Goal: Find contact information: Find contact information

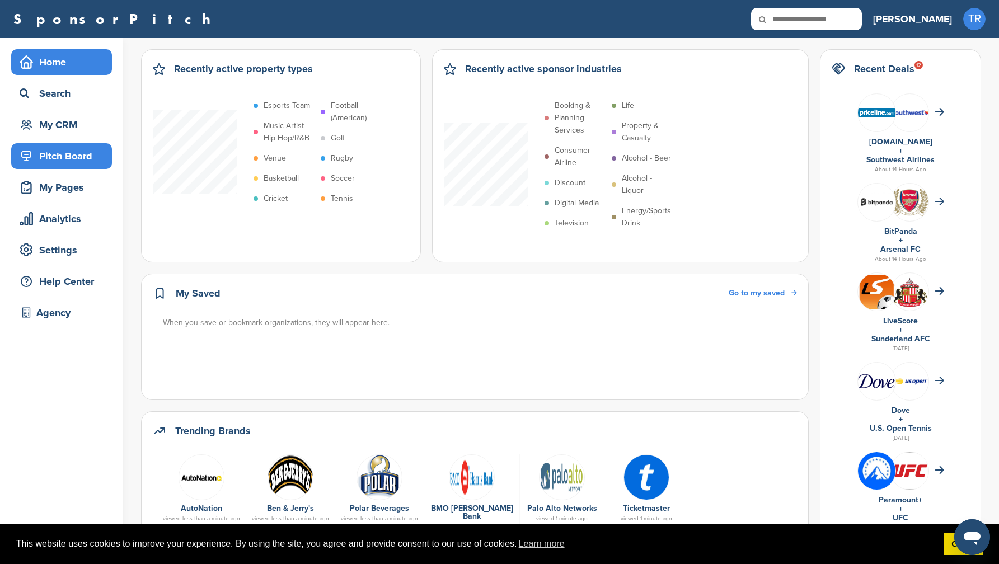
click at [85, 157] on div "Pitch Board" at bounding box center [64, 156] width 95 height 20
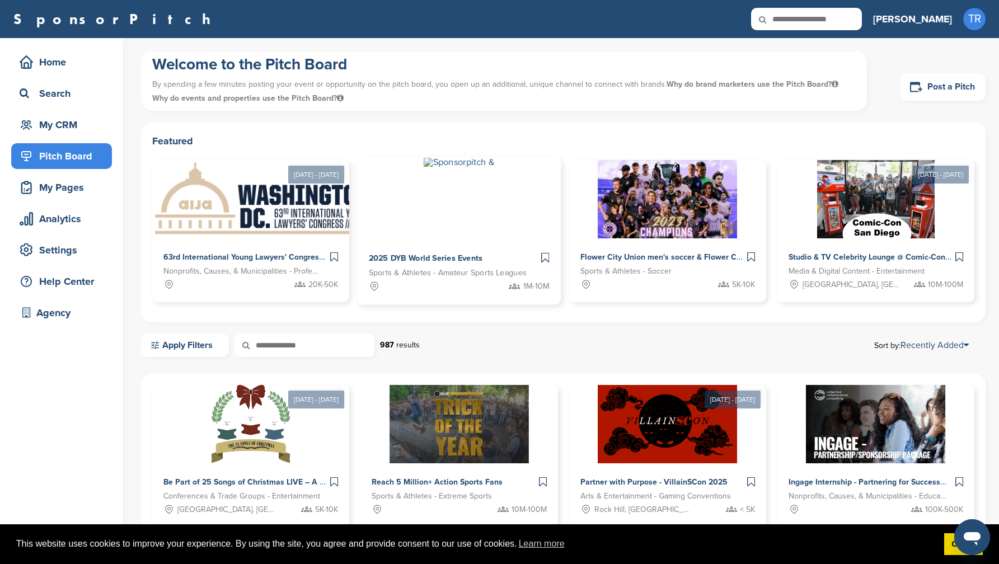
click at [480, 167] on img at bounding box center [459, 163] width 71 height 10
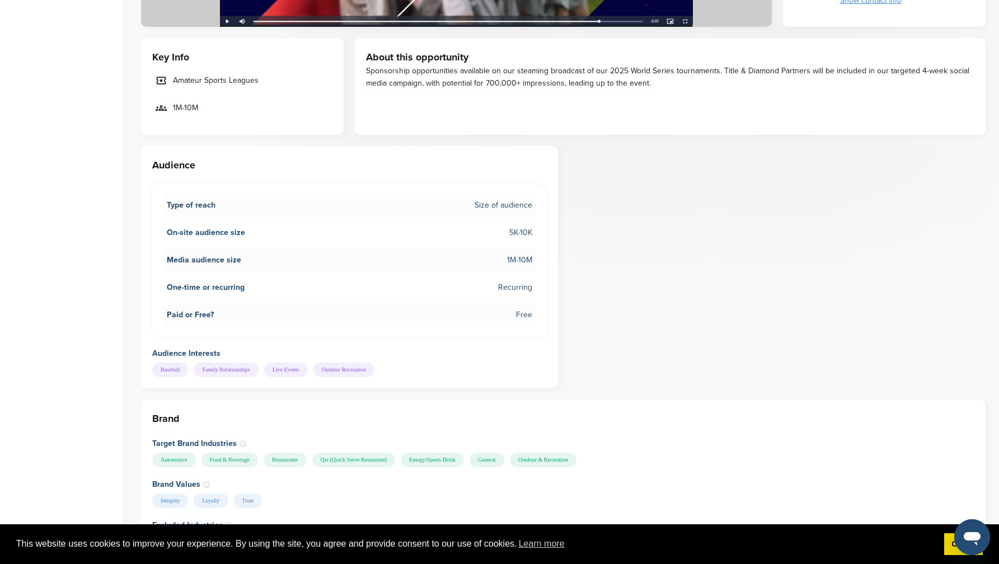
scroll to position [122, 0]
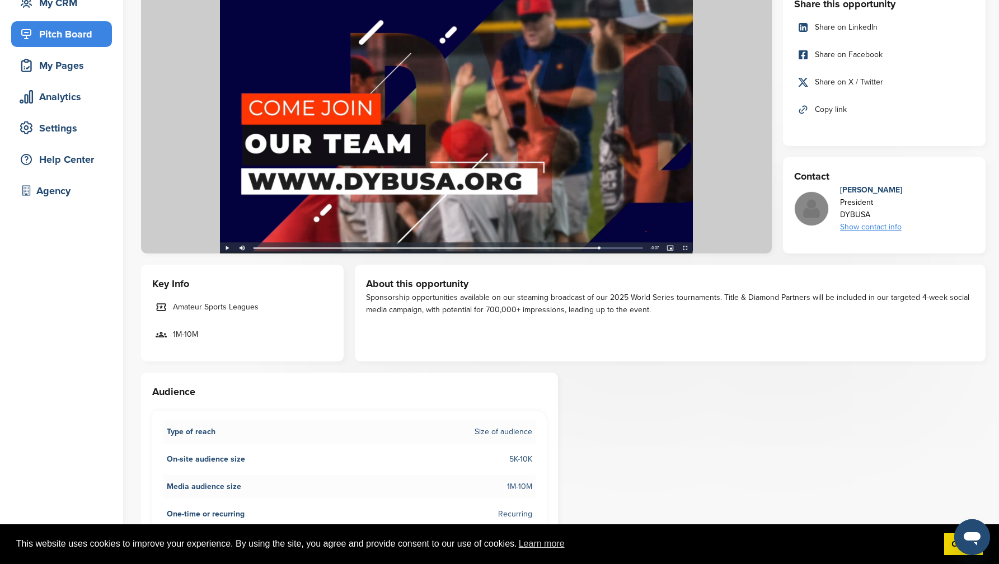
click at [895, 224] on div "Show contact info" at bounding box center [871, 227] width 62 height 12
